Goal: Task Accomplishment & Management: Use online tool/utility

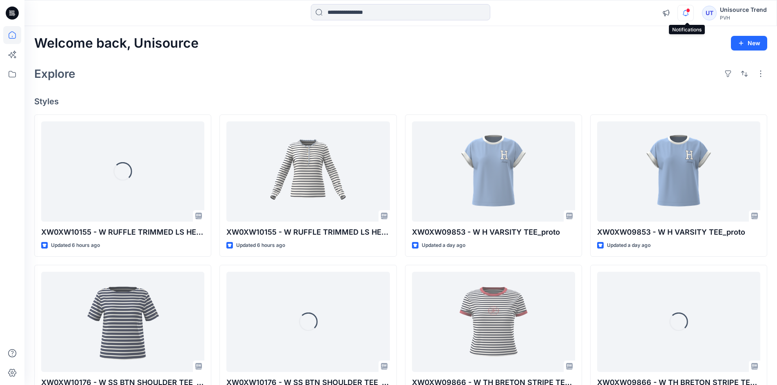
click at [684, 12] on icon "button" at bounding box center [685, 13] width 15 height 16
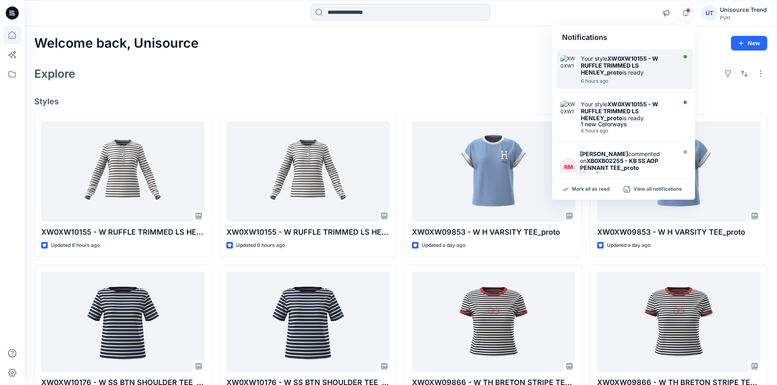
click at [619, 75] on strong "XW0XW10155 - W RUFFLE TRIMMED LS HENLEY_proto" at bounding box center [619, 65] width 77 height 21
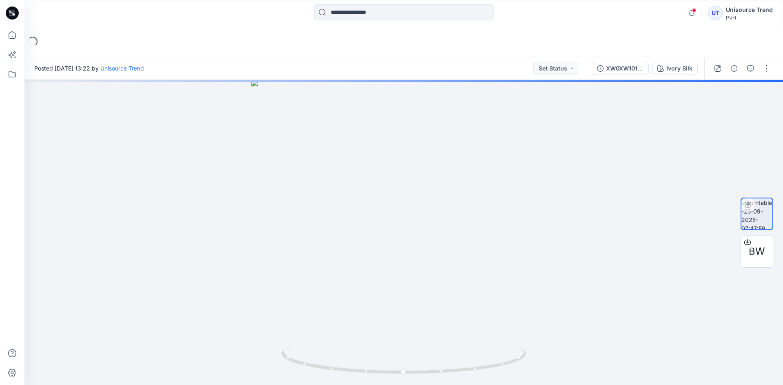
click at [19, 18] on div at bounding box center [12, 13] width 26 height 26
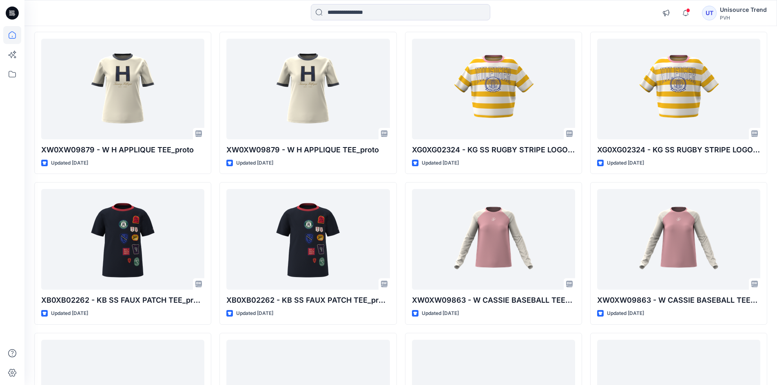
scroll to position [538, 0]
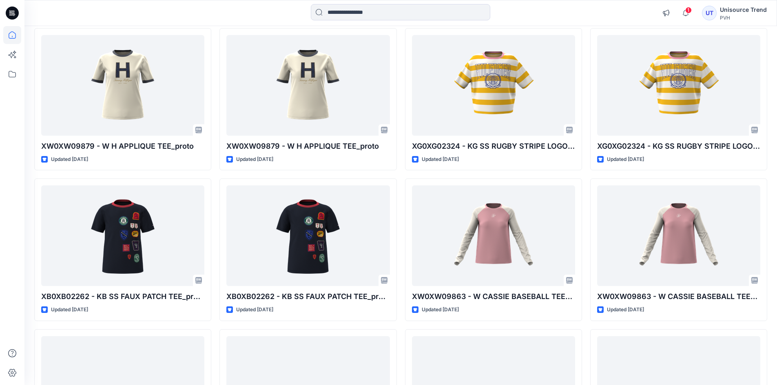
drag, startPoint x: 16, startPoint y: 12, endPoint x: 52, endPoint y: 9, distance: 36.0
click at [16, 12] on icon at bounding box center [12, 13] width 13 height 13
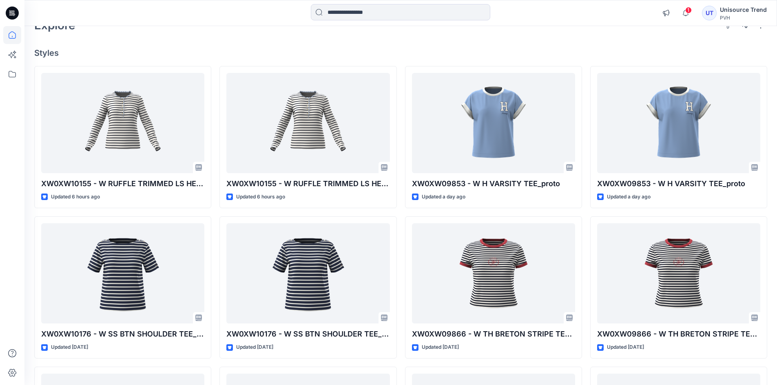
scroll to position [0, 0]
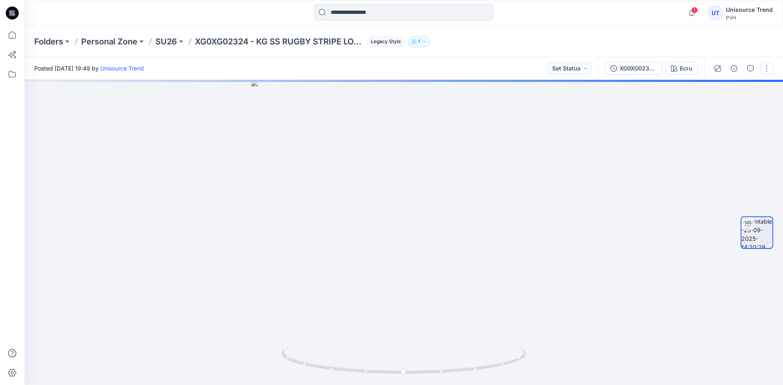
click at [765, 68] on button "button" at bounding box center [766, 68] width 13 height 13
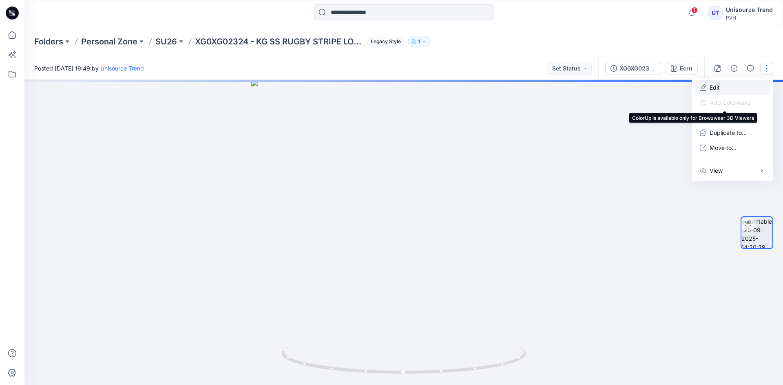
click at [721, 91] on button "Edit" at bounding box center [732, 87] width 75 height 15
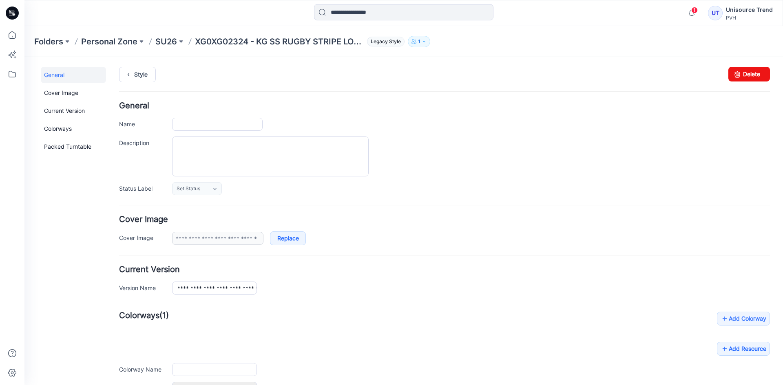
type input "**********"
type input "****"
type input "**********"
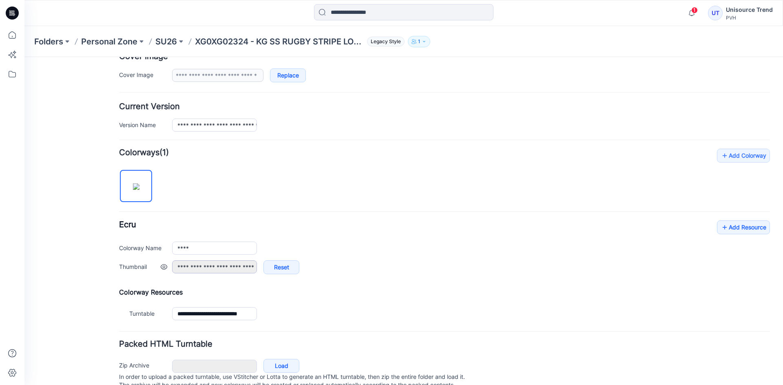
scroll to position [195, 0]
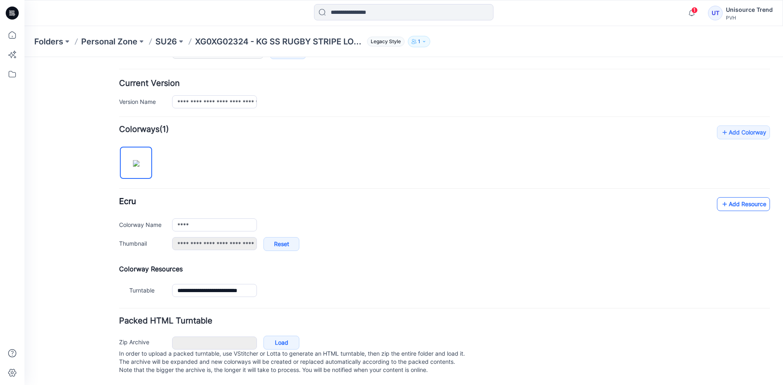
click at [717, 197] on link "Add Resource" at bounding box center [743, 204] width 53 height 14
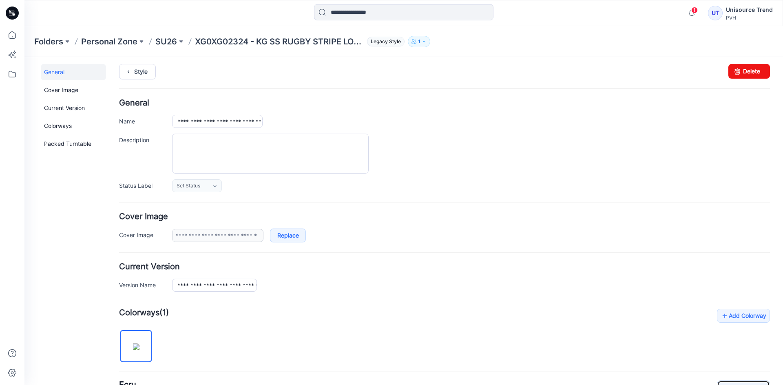
scroll to position [0, 0]
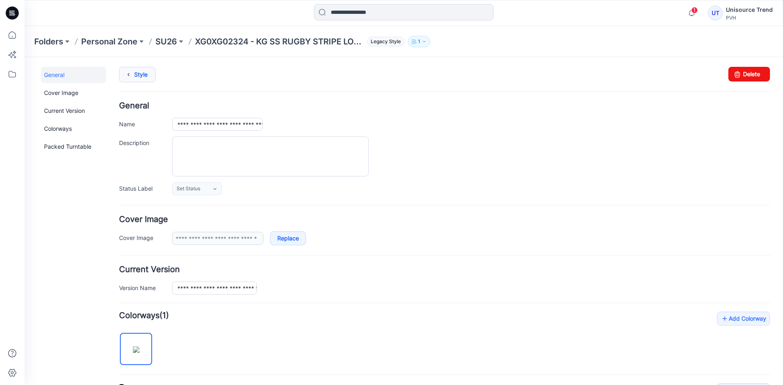
click at [148, 76] on link "Style" at bounding box center [137, 74] width 37 height 15
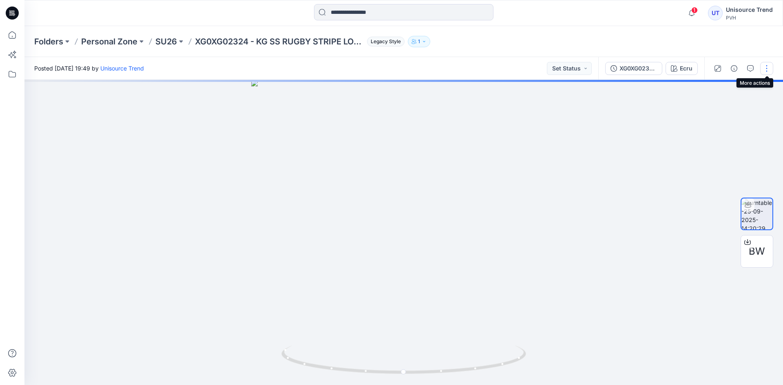
click at [767, 70] on button "button" at bounding box center [766, 68] width 13 height 13
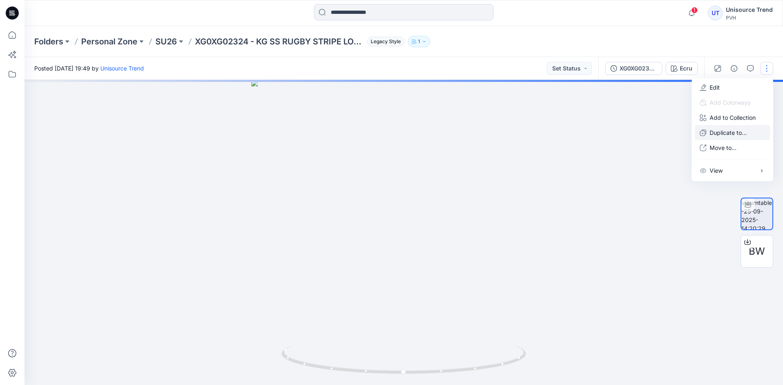
click at [722, 135] on p "Duplicate to..." at bounding box center [728, 132] width 37 height 9
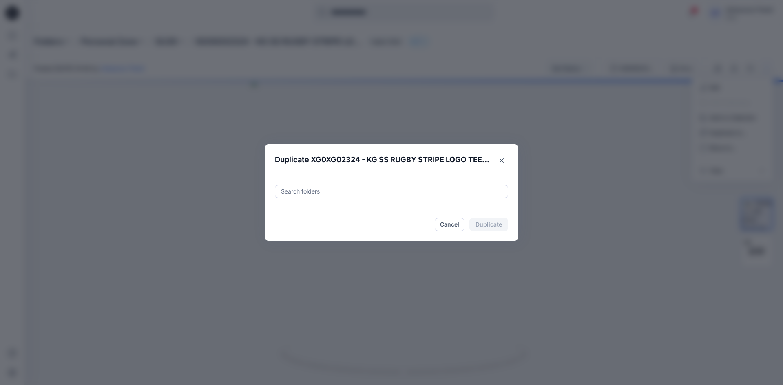
click at [369, 197] on div "Search folders" at bounding box center [391, 192] width 232 height 12
click at [288, 211] on div at bounding box center [287, 212] width 7 height 7
type input "********"
click at [268, 227] on footer "Cancel Duplicate" at bounding box center [391, 224] width 253 height 33
click at [489, 223] on button "Duplicate" at bounding box center [488, 224] width 39 height 13
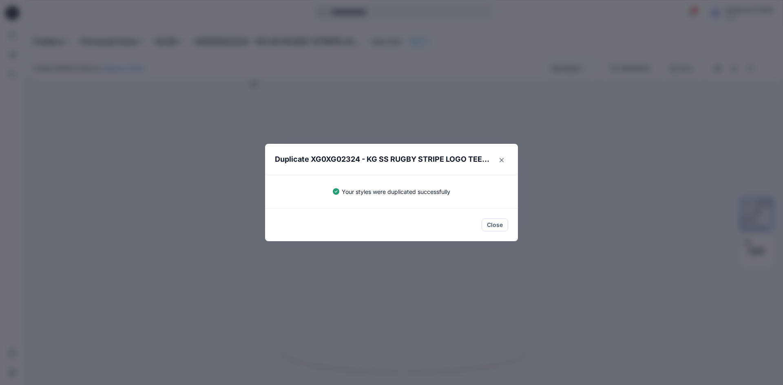
click at [489, 223] on button "Close" at bounding box center [495, 225] width 27 height 13
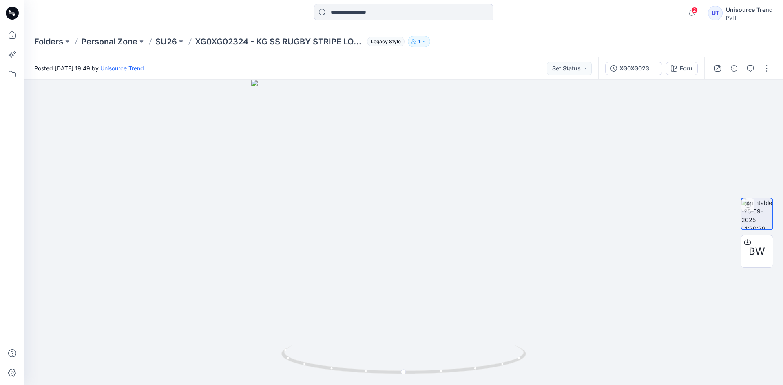
click at [17, 14] on icon at bounding box center [12, 13] width 13 height 13
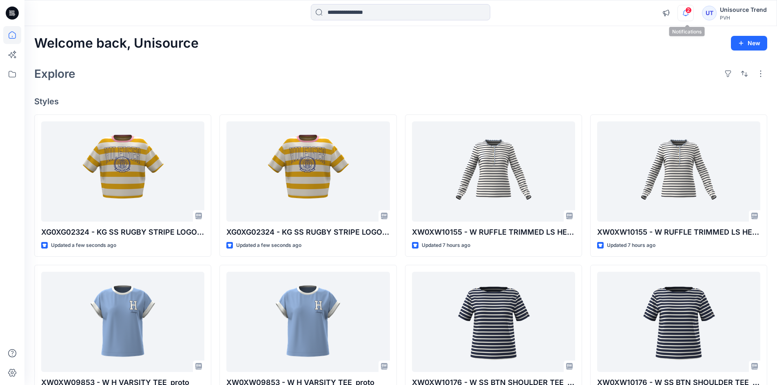
click at [680, 10] on icon "button" at bounding box center [685, 13] width 15 height 16
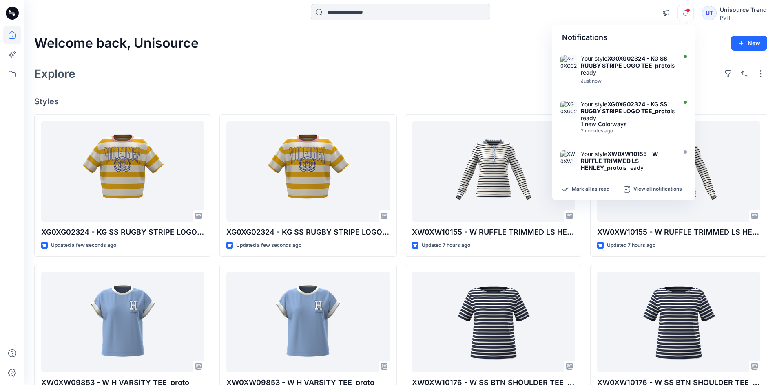
click at [595, 185] on div "Mark all as read View all notifications" at bounding box center [623, 189] width 143 height 20
click at [593, 187] on p "Mark all as read" at bounding box center [591, 189] width 38 height 7
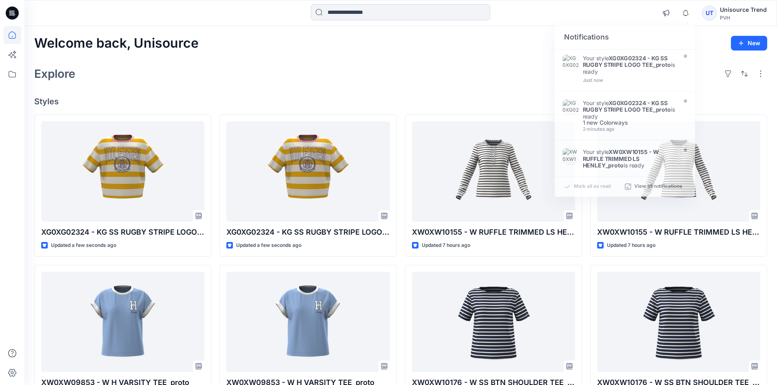
click at [528, 70] on div "Explore" at bounding box center [400, 74] width 733 height 20
